Goal: Find specific page/section: Find specific page/section

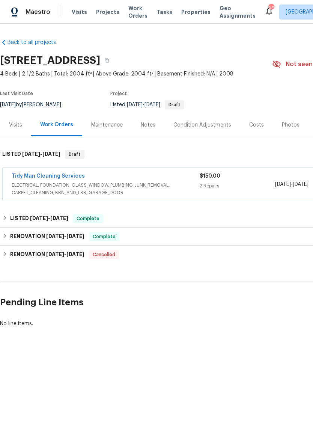
click at [103, 190] on span "ELECTRICAL, FOUNDATION, GLASS_WINDOW, PLUMBING, JUNK_REMOVAL, CARPET_CLEANING, …" at bounding box center [106, 188] width 188 height 15
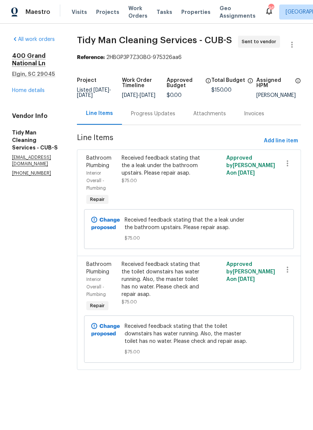
click at [165, 118] on div "Progress Updates" at bounding box center [153, 114] width 44 height 8
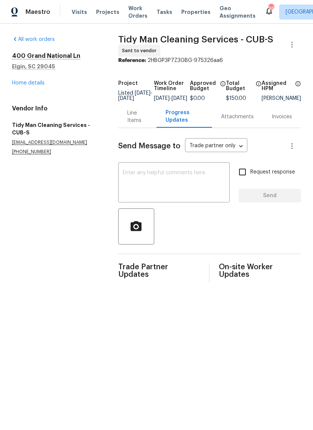
click at [133, 121] on div "Line Items" at bounding box center [137, 116] width 20 height 15
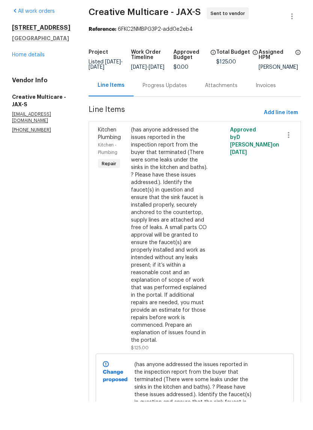
click at [41, 80] on link "Home details" at bounding box center [28, 82] width 33 height 5
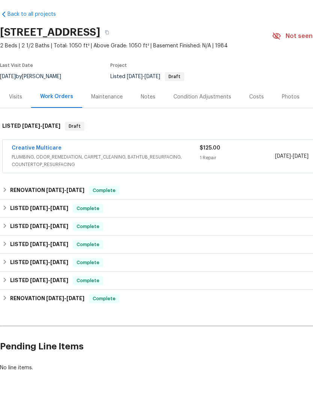
scroll to position [28, 0]
